Goal: Transaction & Acquisition: Subscribe to service/newsletter

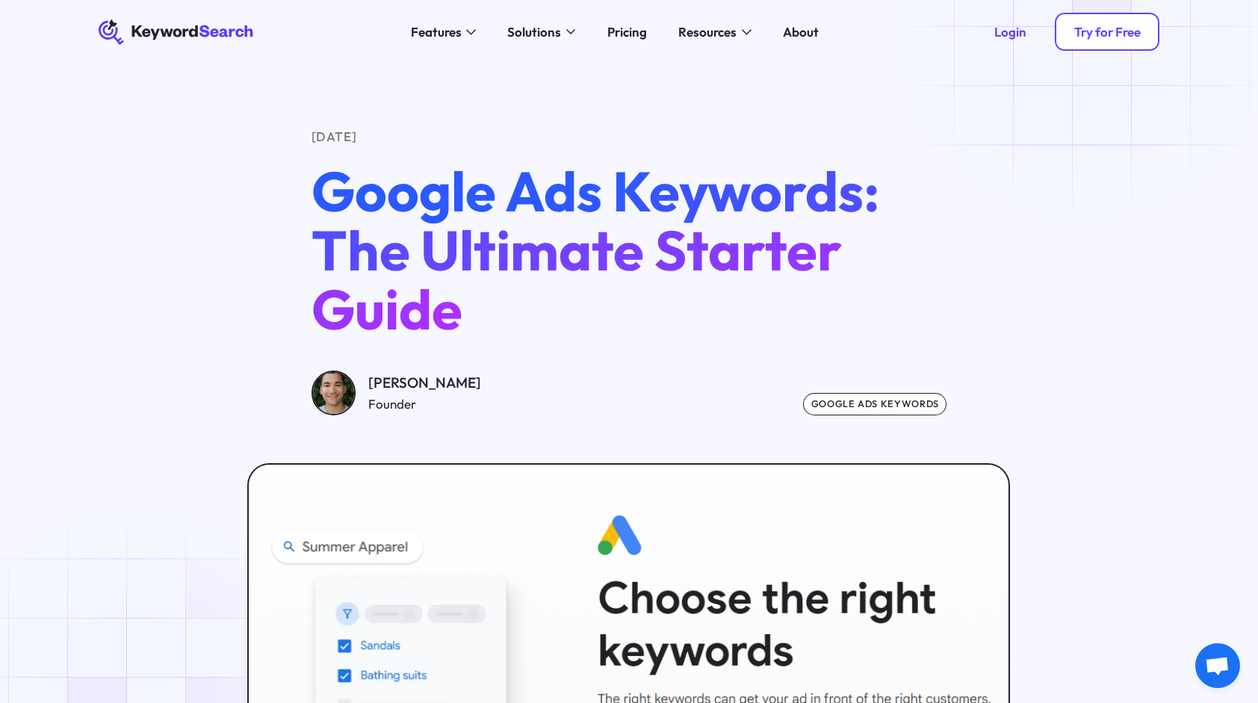
click at [1096, 32] on div "Try for Free" at bounding box center [1108, 32] width 67 height 16
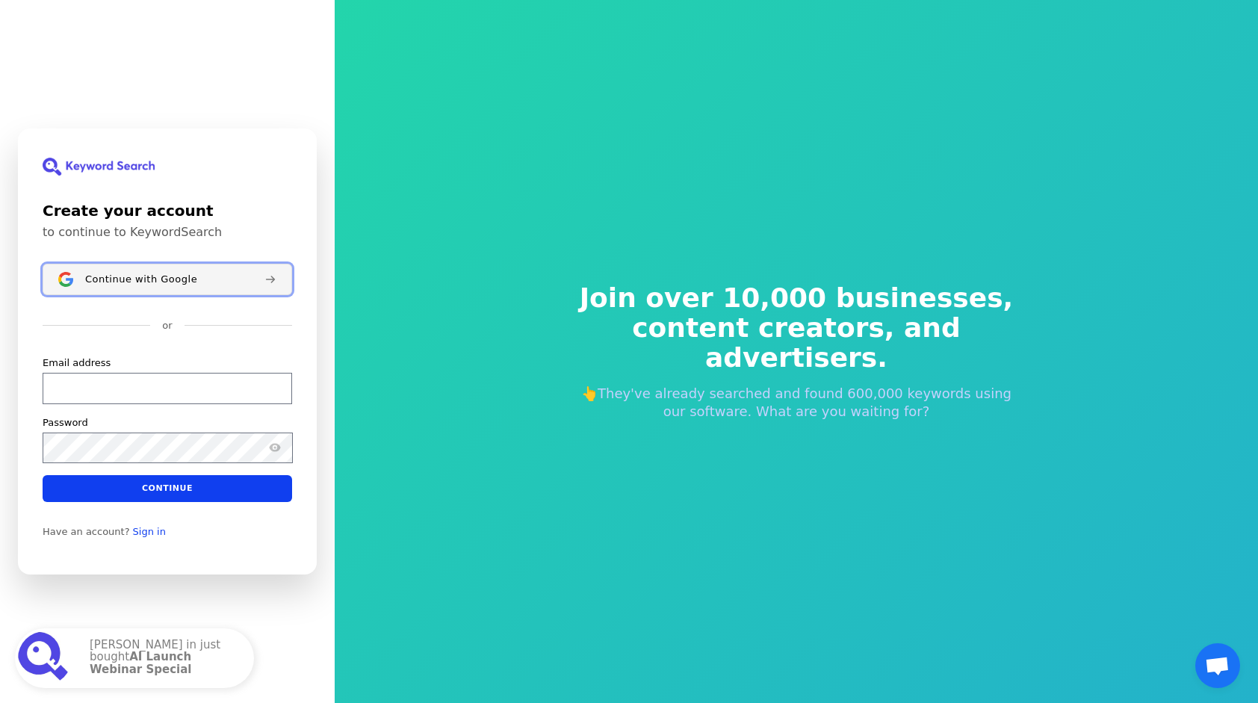
click at [184, 282] on span "Continue with Google" at bounding box center [141, 280] width 112 height 12
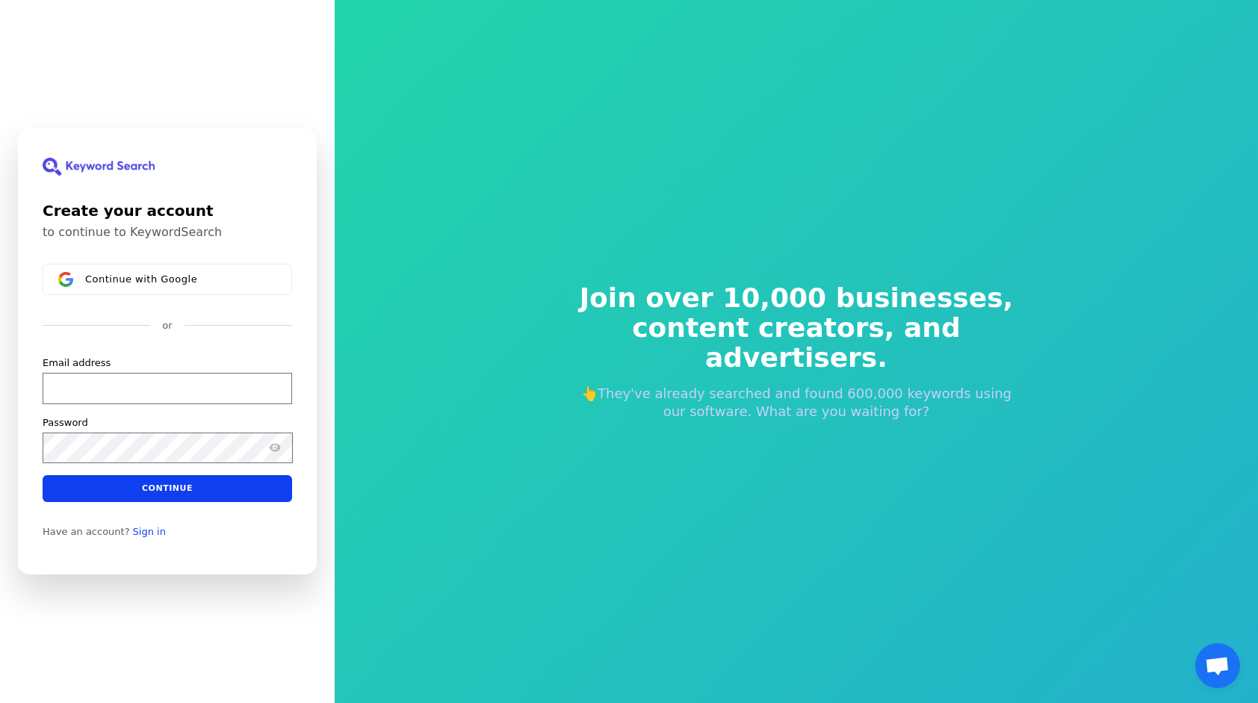
drag, startPoint x: 495, startPoint y: 0, endPoint x: 806, endPoint y: 84, distance: 321.9
click at [806, 85] on div "Join over 10,000 businesses, content creators, and advertisers. 👆They've alread…" at bounding box center [797, 351] width 924 height 703
click at [412, 172] on div "Join over 10,000 businesses, content creators, and advertisers. 👆They've alread…" at bounding box center [797, 351] width 924 height 703
